Goal: Transaction & Acquisition: Purchase product/service

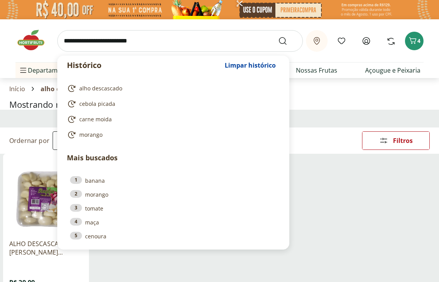
select select "**********"
click at [415, 39] on icon "Carrinho" at bounding box center [412, 40] width 7 height 7
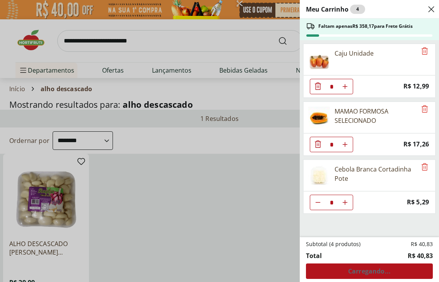
click at [221, 217] on div "Meu Carrinho 4 Faltam apenas R$ 358,17 para Frete Grátis Caju Unidade * Price: …" at bounding box center [219, 141] width 439 height 282
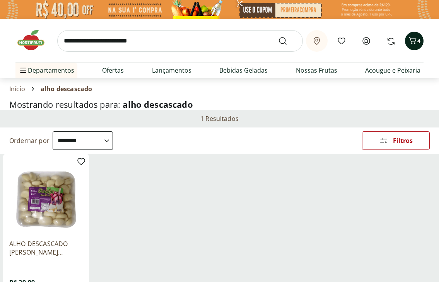
click at [420, 42] on span "4" at bounding box center [418, 41] width 3 height 8
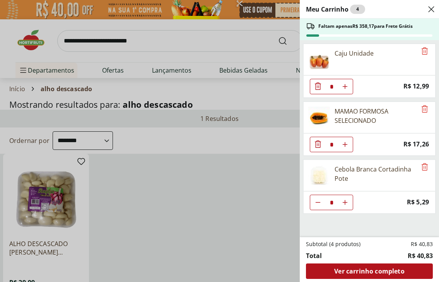
click at [183, 42] on div "Meu Carrinho 4 Faltam apenas R$ 358,17 para Frete Grátis Caju Unidade * Price: …" at bounding box center [219, 141] width 439 height 282
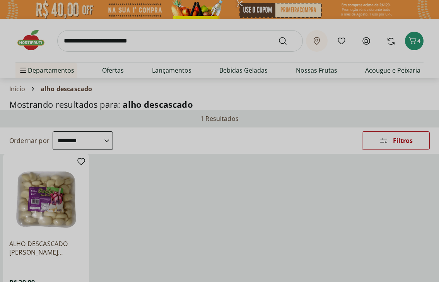
click at [148, 39] on input "search" at bounding box center [179, 41] width 245 height 22
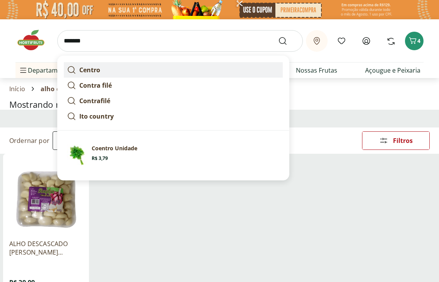
click at [93, 72] on strong "Centro" at bounding box center [89, 70] width 21 height 9
type input "******"
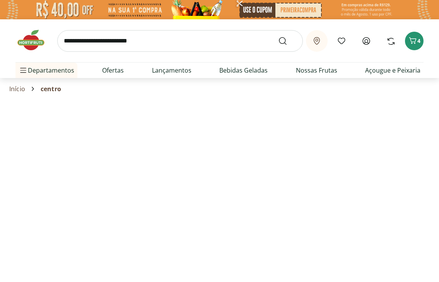
select select "**********"
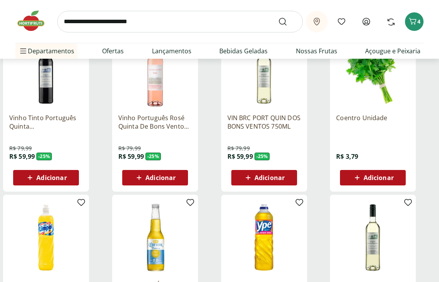
scroll to position [128, 0]
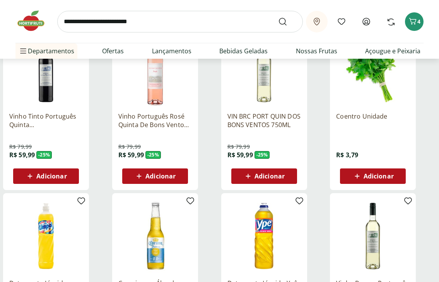
click at [386, 179] on span "Adicionar" at bounding box center [378, 176] width 30 height 6
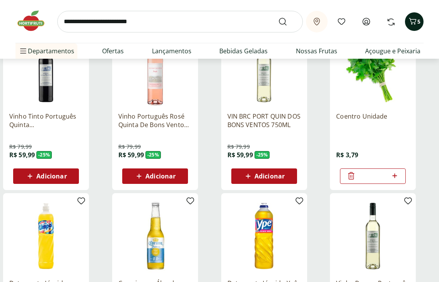
click at [412, 25] on icon "Carrinho" at bounding box center [412, 21] width 9 height 9
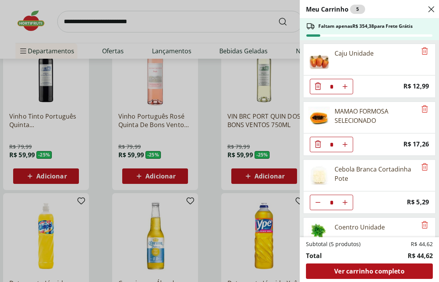
click at [363, 117] on div "MAMAO FORMOSA SELECIONADO" at bounding box center [375, 116] width 82 height 19
click at [420, 109] on icon "Remove" at bounding box center [424, 108] width 9 height 9
click at [206, 19] on div "Meu Carrinho 5 Faltam apenas R$ 354,38 para Frete Grátis Caju Unidade * Price: …" at bounding box center [219, 141] width 439 height 282
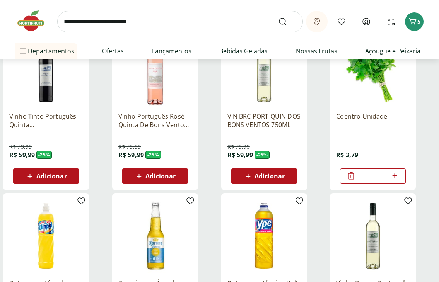
click at [165, 21] on input "search" at bounding box center [179, 22] width 245 height 22
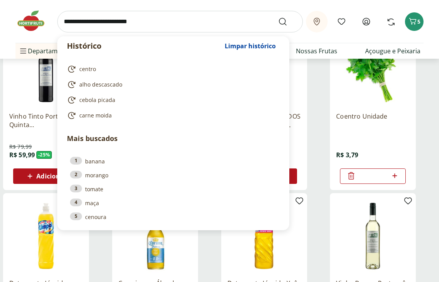
drag, startPoint x: 165, startPoint y: 21, endPoint x: 81, endPoint y: 20, distance: 83.5
click at [81, 20] on input "search" at bounding box center [179, 22] width 245 height 22
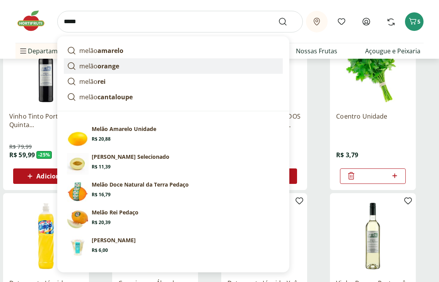
click at [119, 69] on strong "orange" at bounding box center [108, 66] width 22 height 9
type input "**********"
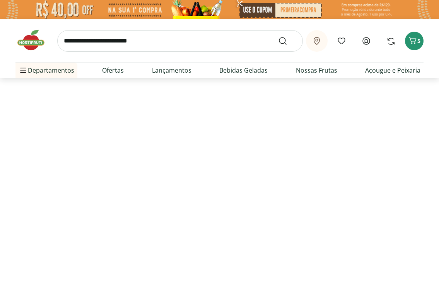
select select "**********"
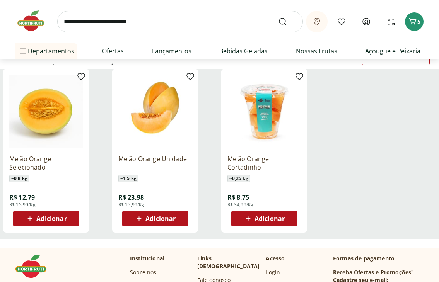
scroll to position [84, 0]
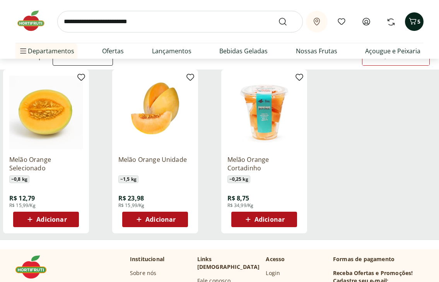
click at [412, 20] on icon "Carrinho" at bounding box center [412, 21] width 9 height 9
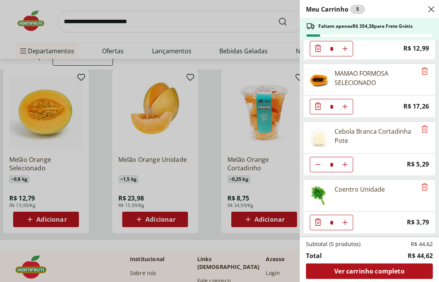
scroll to position [38, 0]
click at [196, 14] on div "Meu Carrinho 5 Faltam apenas R$ 354,38 para Frete Grátis Caju Unidade * Price: …" at bounding box center [219, 141] width 439 height 282
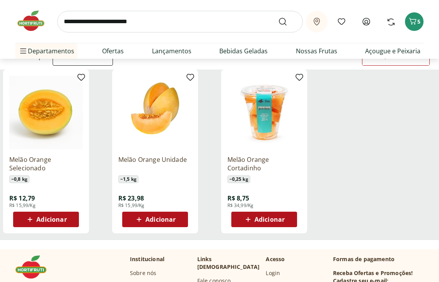
click at [168, 22] on input "search" at bounding box center [179, 22] width 245 height 22
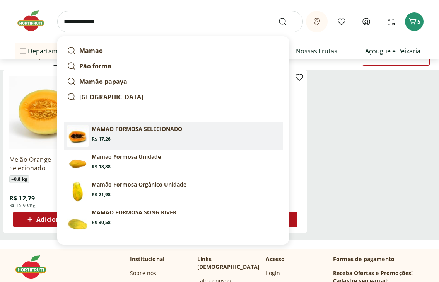
click at [154, 130] on p "MAMAO FORMOSA SELECIONADO" at bounding box center [137, 129] width 90 height 8
type input "**********"
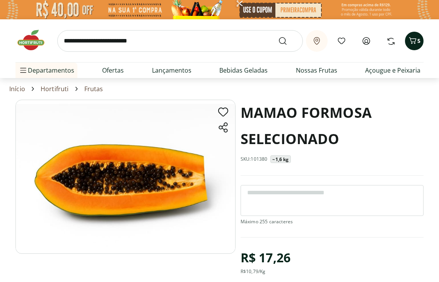
click at [407, 41] on button "5" at bounding box center [414, 41] width 19 height 19
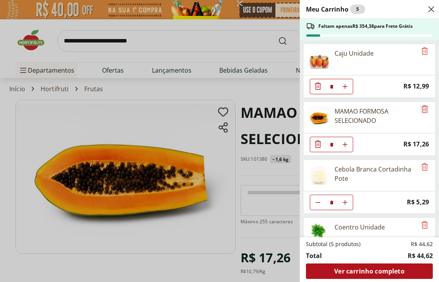
click at [420, 111] on icon "Remove" at bounding box center [424, 108] width 9 height 9
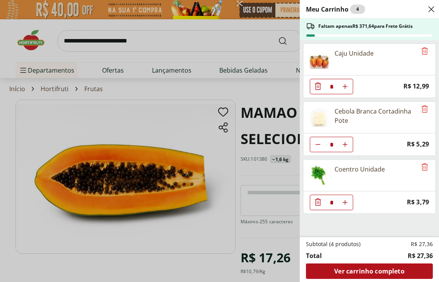
click at [129, 44] on div "Meu Carrinho 4 Faltam apenas R$ 371,64 para Frete Grátis Caju Unidade * Price: …" at bounding box center [219, 141] width 439 height 282
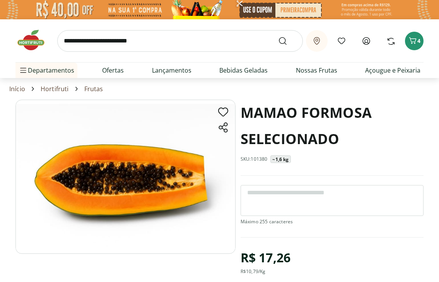
click at [163, 44] on input "search" at bounding box center [179, 41] width 245 height 22
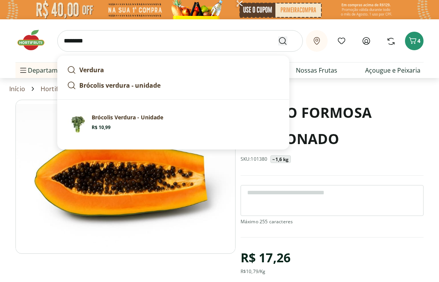
type input "********"
click at [284, 41] on icon "Submit Search" at bounding box center [282, 40] width 9 height 9
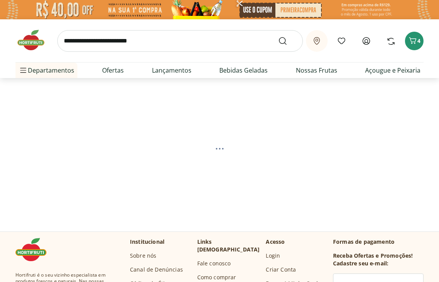
select select "**********"
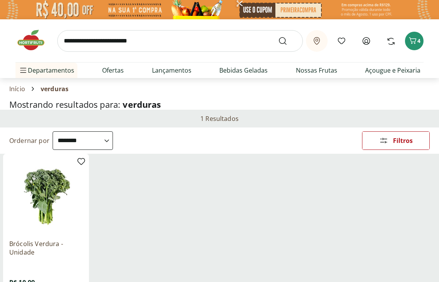
click at [124, 39] on input "search" at bounding box center [179, 41] width 245 height 22
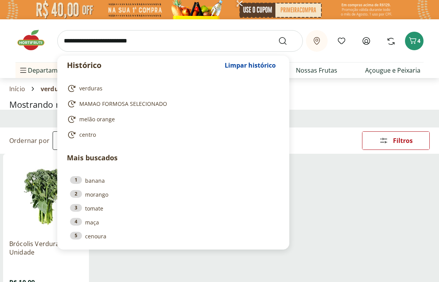
click at [315, 56] on div "Histórico Limpar histórico verduras MAMAO FORMOSA SELECIONADO melão orange cent…" at bounding box center [219, 40] width 408 height 43
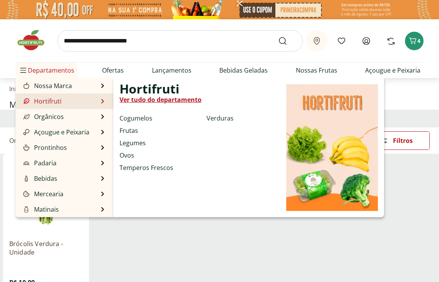
click at [100, 102] on li "Hortifruti Hortifruti Ver tudo do departamento Cogumelos Frutas Legumes Ovos Te…" at bounding box center [64, 101] width 98 height 15
click at [62, 104] on li "Hortifruti Hortifruti Ver tudo do departamento Cogumelos Frutas Legumes Ovos Te…" at bounding box center [64, 101] width 98 height 15
click at [44, 98] on link "Hortifruti" at bounding box center [42, 101] width 40 height 9
select select "**********"
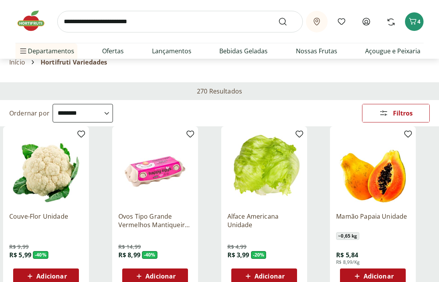
scroll to position [32, 0]
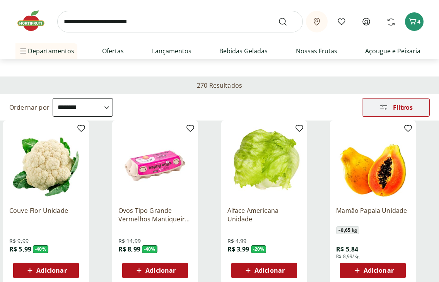
click at [398, 108] on span "Filtros" at bounding box center [403, 107] width 20 height 6
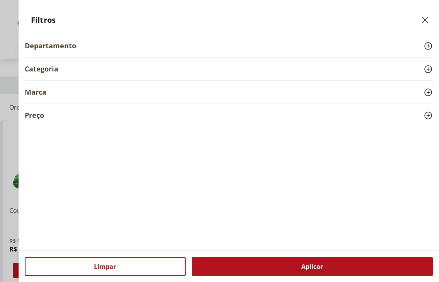
click at [358, 70] on div "Categoria" at bounding box center [229, 69] width 408 height 23
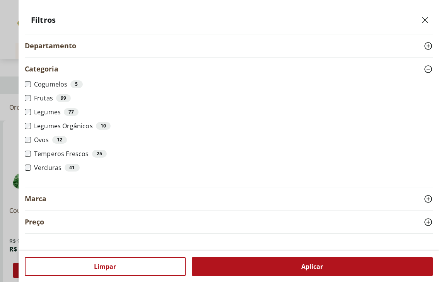
click at [375, 68] on div "Categoria" at bounding box center [229, 69] width 408 height 23
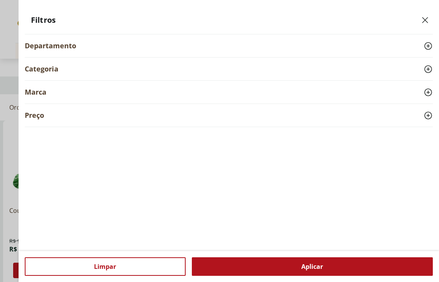
click at [338, 47] on div "Departamento" at bounding box center [229, 45] width 408 height 23
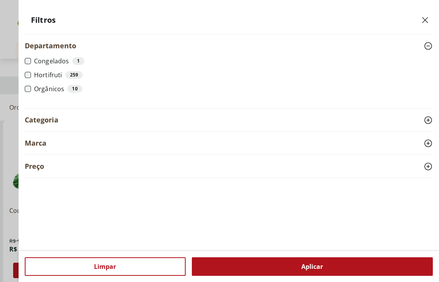
click at [111, 165] on div "Preço" at bounding box center [229, 166] width 408 height 23
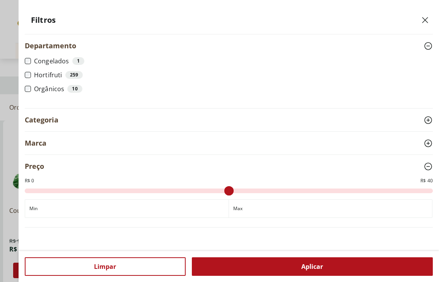
click at [111, 165] on div "Preço" at bounding box center [229, 166] width 408 height 23
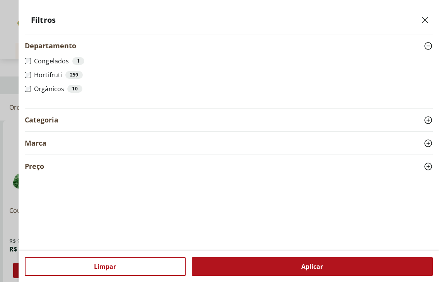
click at [423, 16] on icon "Close" at bounding box center [424, 19] width 9 height 9
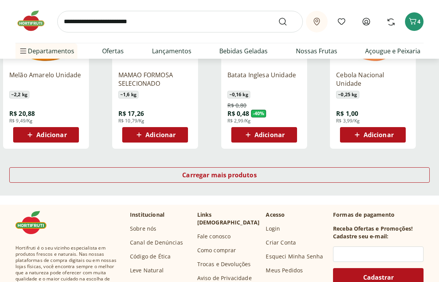
scroll to position [483, 0]
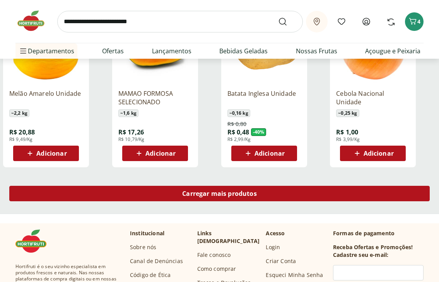
click at [215, 191] on span "Carregar mais produtos" at bounding box center [219, 194] width 75 height 6
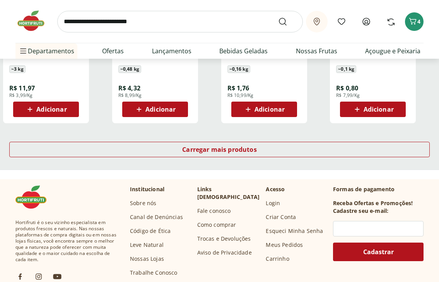
scroll to position [1042, 0]
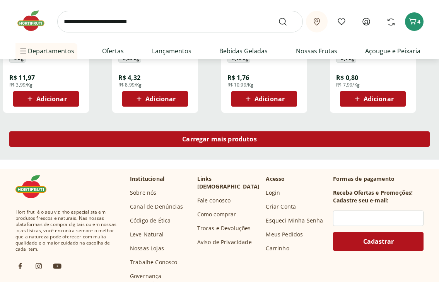
click at [220, 142] on span "Carregar mais produtos" at bounding box center [219, 139] width 75 height 6
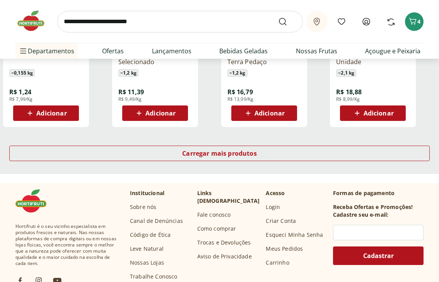
scroll to position [1545, 0]
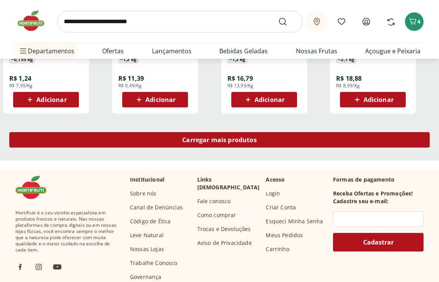
click at [223, 140] on span "Carregar mais produtos" at bounding box center [219, 140] width 75 height 6
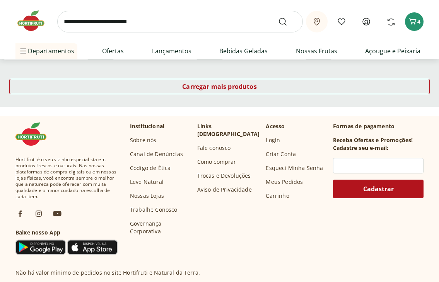
scroll to position [2098, 0]
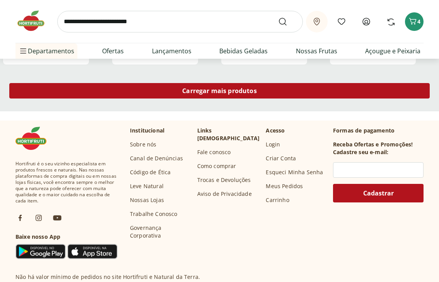
click at [218, 98] on div "Carregar mais produtos" at bounding box center [219, 90] width 420 height 15
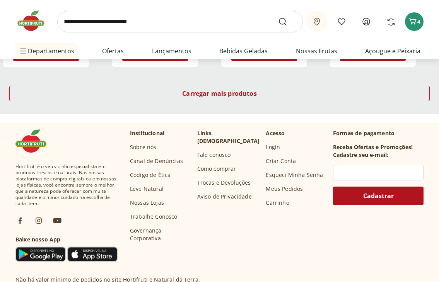
scroll to position [2599, 0]
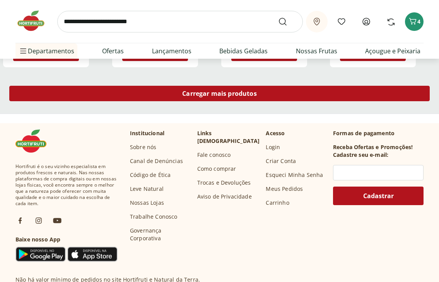
click at [211, 95] on span "Carregar mais produtos" at bounding box center [219, 93] width 75 height 6
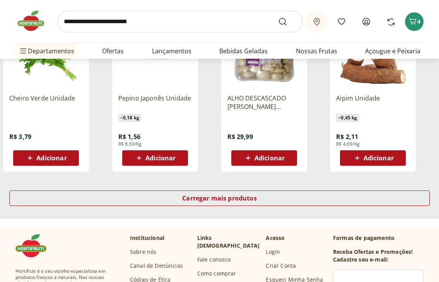
scroll to position [2999, 0]
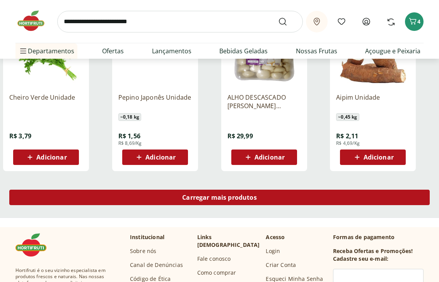
click at [219, 194] on span "Carregar mais produtos" at bounding box center [219, 197] width 75 height 6
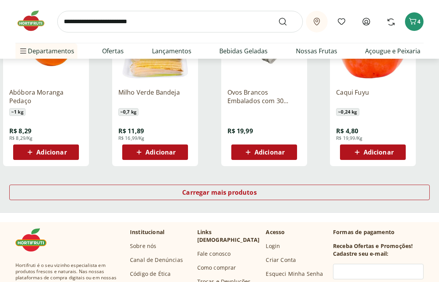
scroll to position [3517, 0]
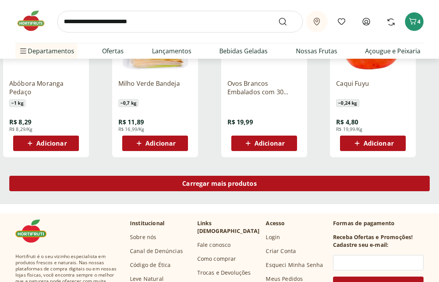
click at [220, 179] on div "Carregar mais produtos" at bounding box center [219, 183] width 420 height 15
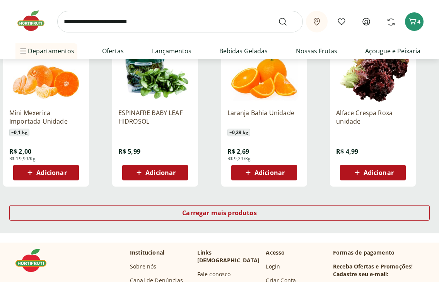
scroll to position [3989, 0]
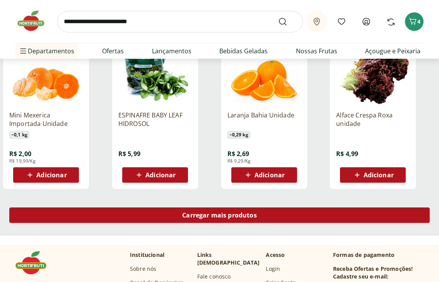
click at [211, 212] on span "Carregar mais produtos" at bounding box center [219, 215] width 75 height 6
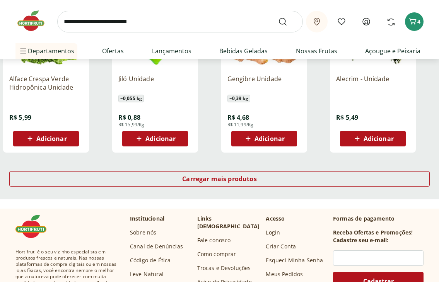
scroll to position [4529, 0]
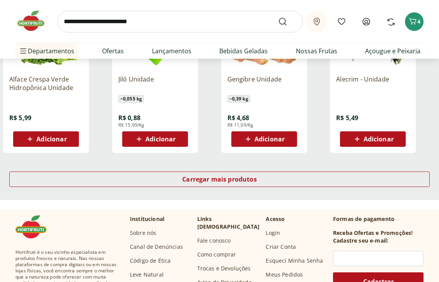
click at [109, 25] on input "search" at bounding box center [179, 22] width 245 height 22
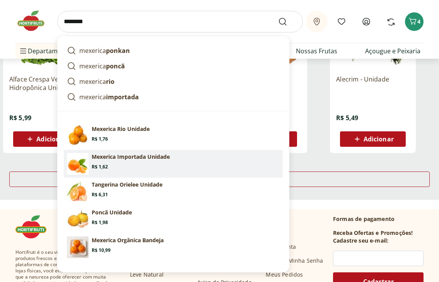
click at [116, 162] on section "Mexerica Importada Unidade Price: R$ 1,62" at bounding box center [186, 161] width 188 height 17
type input "**********"
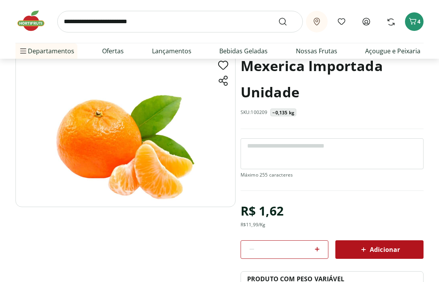
scroll to position [48, 0]
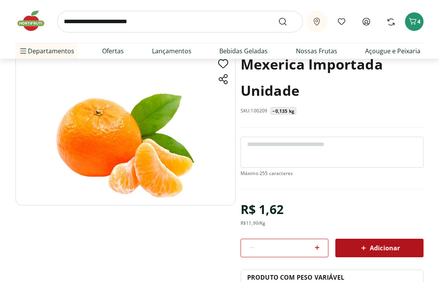
click at [319, 246] on icon at bounding box center [316, 247] width 9 height 9
type input "*"
click at [273, 148] on textarea at bounding box center [331, 152] width 183 height 31
type textarea "******"
click at [276, 150] on textarea at bounding box center [331, 152] width 183 height 31
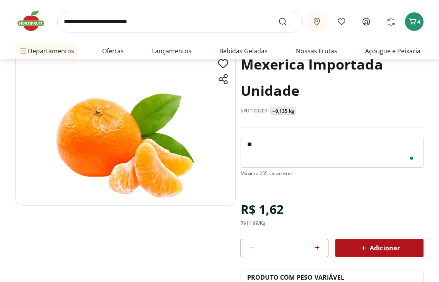
type textarea "*"
type textarea "**********"
click at [375, 246] on span "Adicionar" at bounding box center [379, 247] width 41 height 9
click at [411, 24] on icon "Carrinho" at bounding box center [412, 21] width 9 height 9
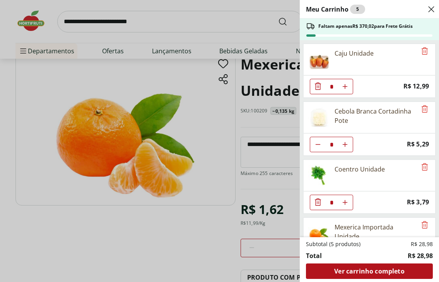
click at [374, 59] on div "Caju Unidade" at bounding box center [359, 59] width 113 height 31
click at [321, 67] on img at bounding box center [319, 60] width 22 height 22
click at [409, 83] on span "Price: R$ 12,99" at bounding box center [416, 86] width 26 height 10
click at [347, 61] on div "Caju Unidade" at bounding box center [359, 59] width 113 height 31
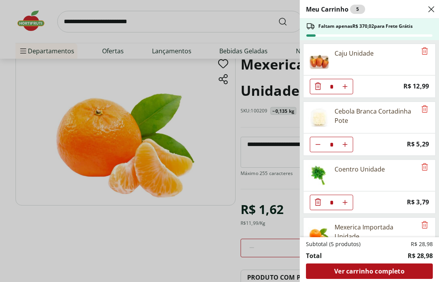
click at [390, 50] on div "Caju Unidade" at bounding box center [359, 59] width 113 height 31
click at [364, 54] on div "Caju Unidade" at bounding box center [353, 53] width 39 height 9
click at [336, 58] on div "Caju Unidade" at bounding box center [359, 59] width 113 height 31
click at [322, 62] on img at bounding box center [319, 60] width 22 height 22
click at [182, 29] on div "Meu Carrinho 5 Faltam apenas R$ 370,02 para Frete Grátis Caju Unidade * Price: …" at bounding box center [219, 141] width 439 height 282
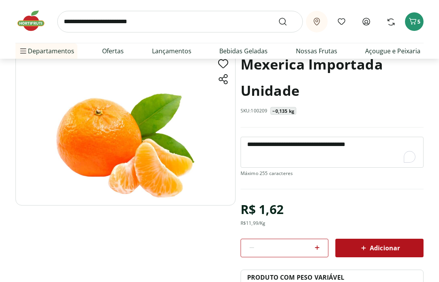
click at [164, 24] on input "search" at bounding box center [179, 22] width 245 height 22
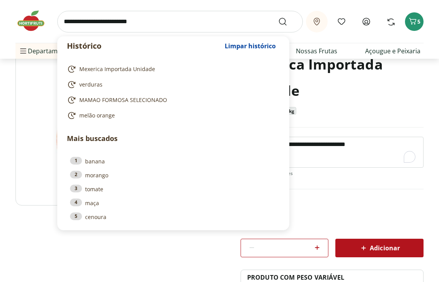
click at [164, 24] on input "search" at bounding box center [179, 22] width 245 height 22
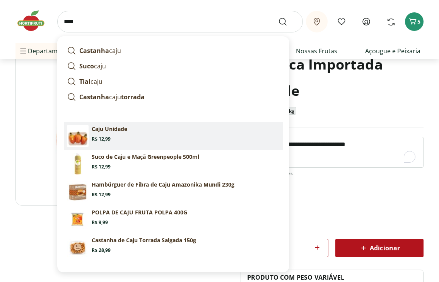
click at [124, 138] on section "Caju Unidade Price: R$ 12,99" at bounding box center [186, 133] width 188 height 17
type input "**********"
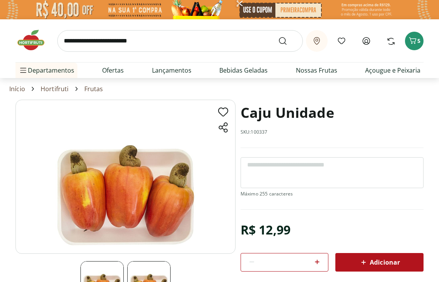
click at [252, 168] on textarea at bounding box center [331, 172] width 183 height 31
type textarea "**********"
click at [372, 264] on span "Adicionar" at bounding box center [379, 262] width 41 height 9
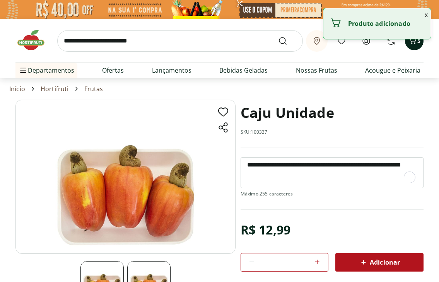
click at [413, 45] on span "Carrinho" at bounding box center [412, 41] width 9 height 10
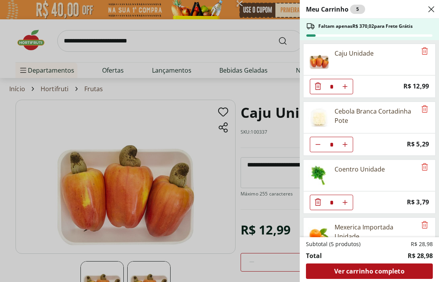
click at [355, 168] on div "Coentro Unidade" at bounding box center [359, 169] width 50 height 9
click at [367, 46] on div "Caju Unidade" at bounding box center [359, 59] width 113 height 31
click at [244, 93] on div "Meu Carrinho 5 Faltam apenas R$ 370,02 para Frete Grátis Caju Unidade * Price: …" at bounding box center [219, 141] width 439 height 282
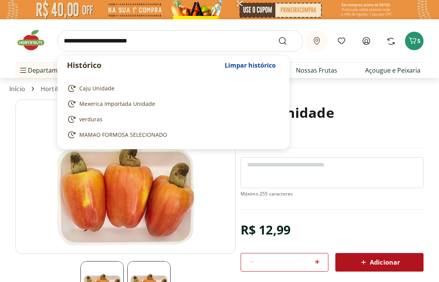
click at [124, 42] on input "search" at bounding box center [179, 41] width 245 height 22
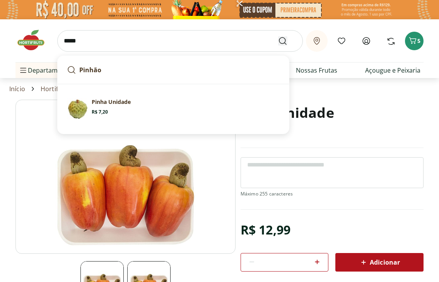
type input "*****"
click at [285, 45] on icon "Submit Search" at bounding box center [282, 40] width 9 height 9
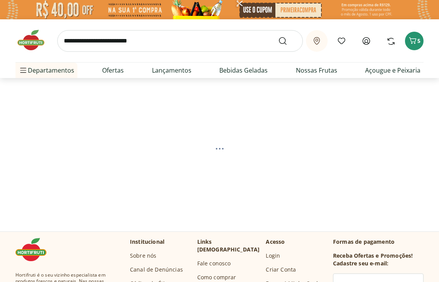
select select "**********"
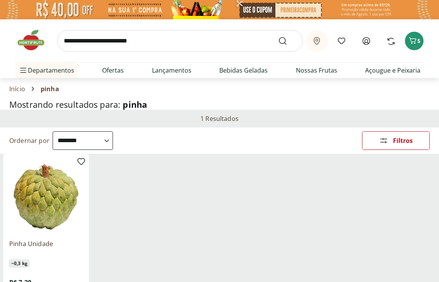
click at [115, 41] on input "search" at bounding box center [179, 41] width 245 height 22
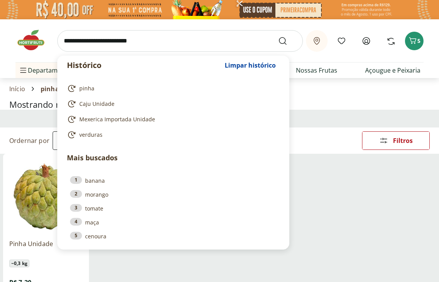
drag, startPoint x: 153, startPoint y: 41, endPoint x: 71, endPoint y: 42, distance: 82.3
click at [71, 41] on input "search" at bounding box center [179, 41] width 245 height 22
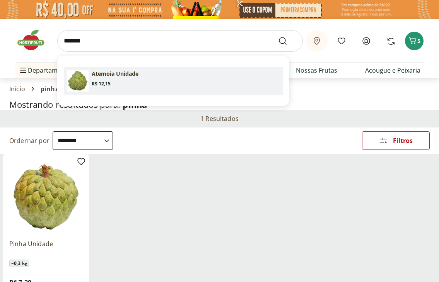
click at [112, 70] on p "Atemoia Unidade" at bounding box center [115, 74] width 47 height 8
type input "**********"
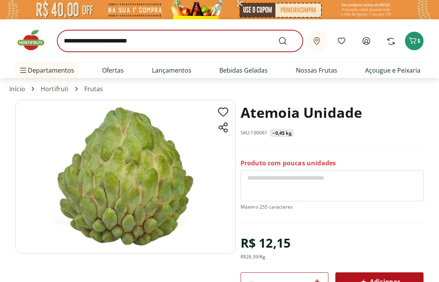
scroll to position [0, 0]
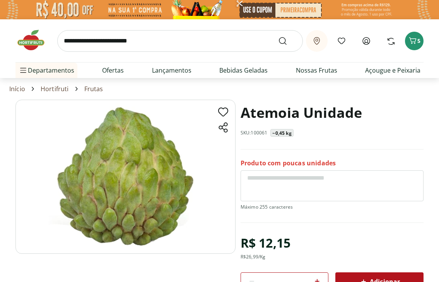
click at [121, 41] on input "search" at bounding box center [179, 41] width 245 height 22
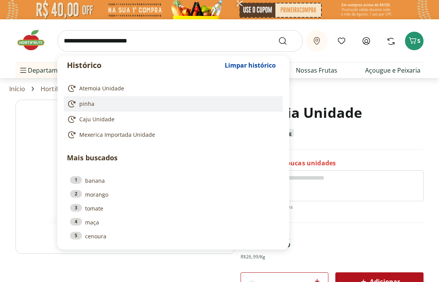
click at [93, 106] on span "pinha" at bounding box center [86, 104] width 15 height 8
type input "*****"
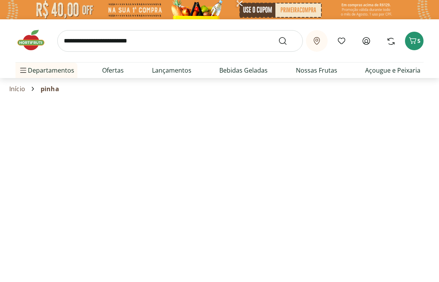
select select "**********"
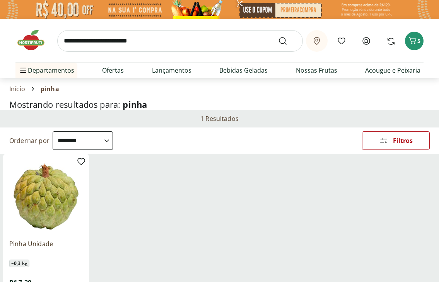
click at [56, 205] on img at bounding box center [45, 196] width 73 height 73
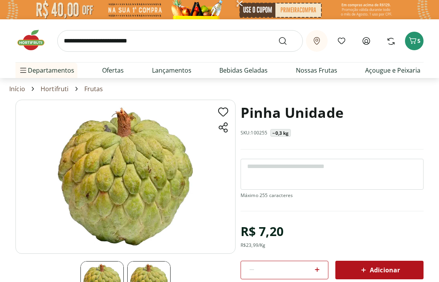
click at [240, 184] on textarea at bounding box center [331, 174] width 183 height 31
click at [270, 179] on textarea "To enrich screen reader interactions, please activate Accessibility in Grammarl…" at bounding box center [331, 174] width 183 height 31
click at [317, 271] on icon at bounding box center [317, 269] width 5 height 5
type input "*"
click at [256, 169] on textarea "To enrich screen reader interactions, please activate Accessibility in Grammarl…" at bounding box center [331, 174] width 183 height 31
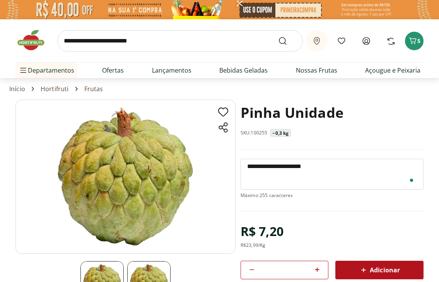
type textarea "**********"
click at [271, 174] on textarea at bounding box center [331, 174] width 183 height 31
click at [308, 167] on textarea "**********" at bounding box center [331, 174] width 183 height 31
drag, startPoint x: 308, startPoint y: 167, endPoint x: 279, endPoint y: 167, distance: 29.4
click at [279, 167] on textarea "**********" at bounding box center [331, 174] width 183 height 31
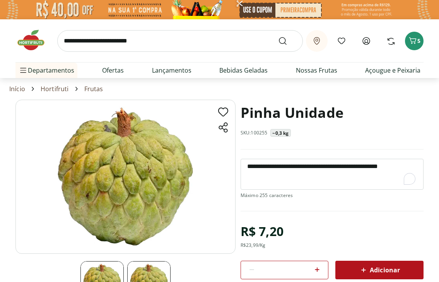
click at [371, 167] on textarea "**********" at bounding box center [331, 174] width 183 height 31
type textarea "**********"
click at [386, 270] on span "Adicionar" at bounding box center [379, 270] width 41 height 9
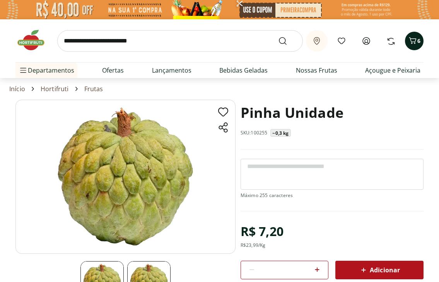
click at [413, 41] on icon "Carrinho" at bounding box center [412, 40] width 7 height 7
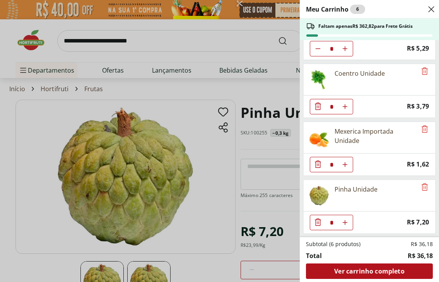
scroll to position [96, 0]
click at [353, 187] on div "Pinha Unidade" at bounding box center [355, 189] width 43 height 9
type input "*"
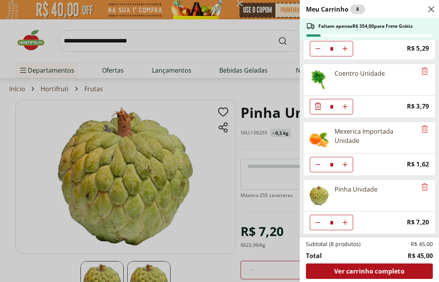
type input "*"
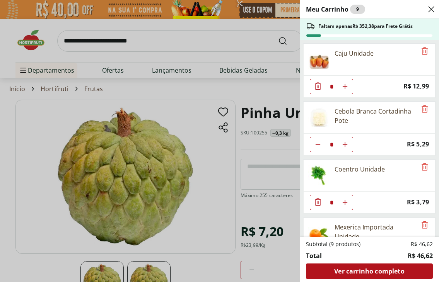
scroll to position [0, 0]
click at [347, 85] on icon "Aumentar Quantidade" at bounding box center [345, 86] width 6 height 6
click at [315, 85] on icon "Diminuir Quantidade" at bounding box center [318, 86] width 6 height 6
type input "*"
click at [169, 41] on div "Meu Carrinho 9 Faltam apenas R$ 352,38 para Frete Grátis Caju Unidade * Price: …" at bounding box center [219, 141] width 439 height 282
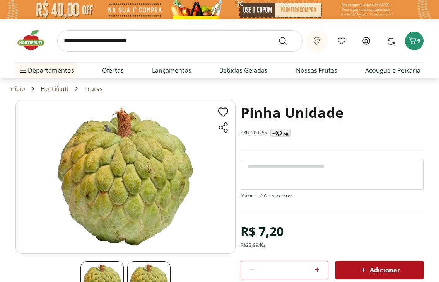
click at [146, 41] on input "search" at bounding box center [179, 41] width 245 height 22
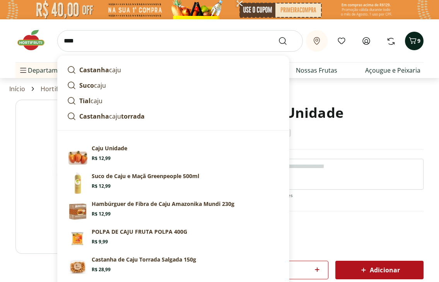
type input "****"
click at [408, 42] on icon "Carrinho" at bounding box center [412, 40] width 9 height 9
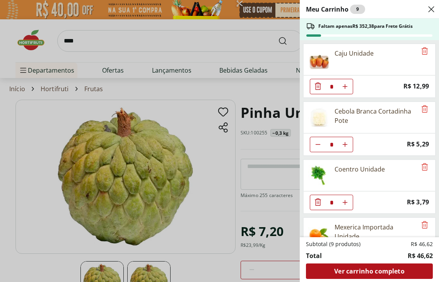
click at [344, 86] on icon "Aumentar Quantidade" at bounding box center [345, 86] width 6 height 6
click at [319, 87] on icon "Diminuir Quantidade" at bounding box center [318, 86] width 6 height 6
type input "*"
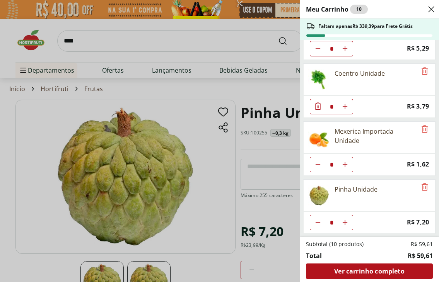
scroll to position [96, 0]
click at [429, 10] on icon "Close" at bounding box center [430, 9] width 9 height 9
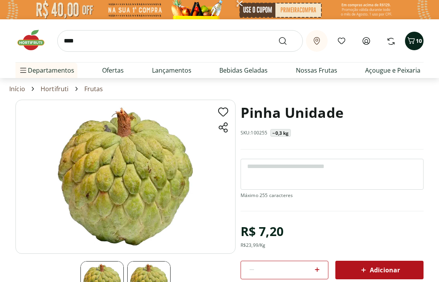
click at [415, 35] on div "10" at bounding box center [414, 41] width 6 height 12
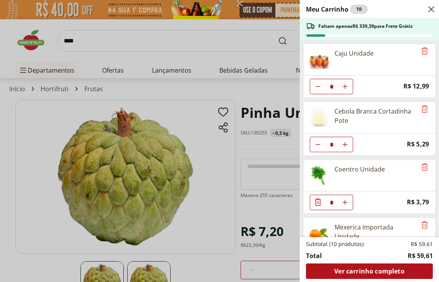
click at [432, 10] on icon "Close" at bounding box center [430, 9] width 9 height 9
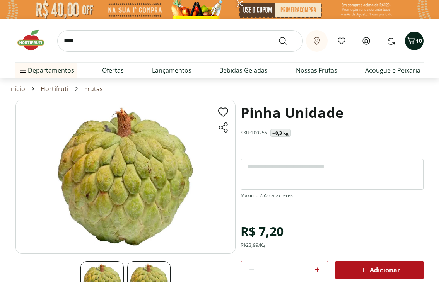
click at [412, 38] on icon "Carrinho" at bounding box center [410, 40] width 7 height 7
